Goal: Navigation & Orientation: Go to known website

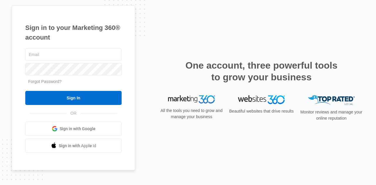
type input "nschlagel@aakelementary.org"
click at [94, 128] on span "Sign in with Google" at bounding box center [78, 129] width 36 height 6
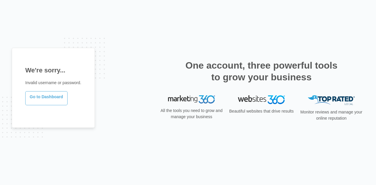
click at [53, 100] on link "Go to Dashboard" at bounding box center [46, 98] width 42 height 14
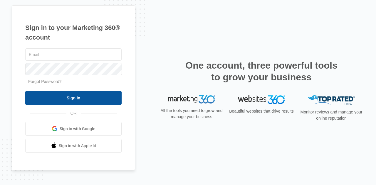
type input "[EMAIL_ADDRESS][DOMAIN_NAME]"
click at [79, 97] on input "Sign In" at bounding box center [73, 98] width 96 height 14
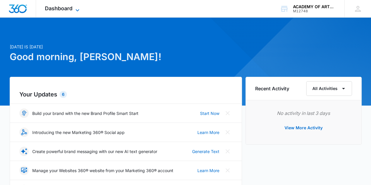
click at [77, 7] on icon at bounding box center [77, 10] width 7 height 7
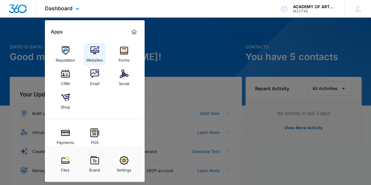
click at [95, 53] on img at bounding box center [94, 50] width 9 height 9
